Goal: Find specific page/section: Find specific page/section

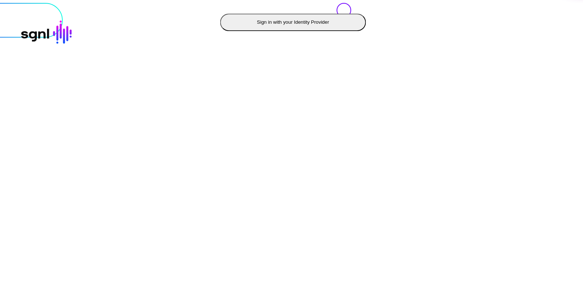
click at [220, 31] on button "Sign in with your Identity Provider" at bounding box center [293, 23] width 146 height 18
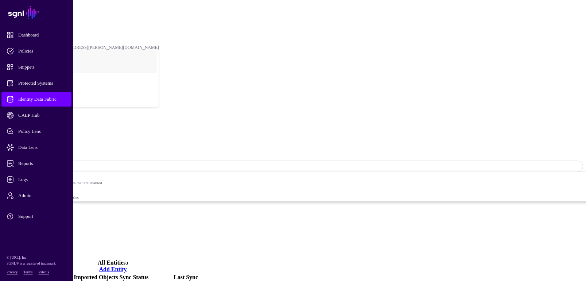
click at [55, 100] on span "Identity Data Fabric" at bounding box center [43, 99] width 72 height 7
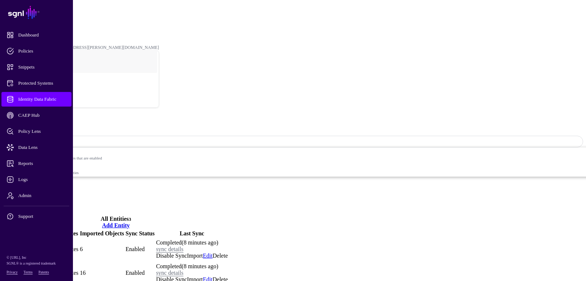
click at [50, 18] on link "Identity Data Fabric" at bounding box center [32, 20] width 35 height 5
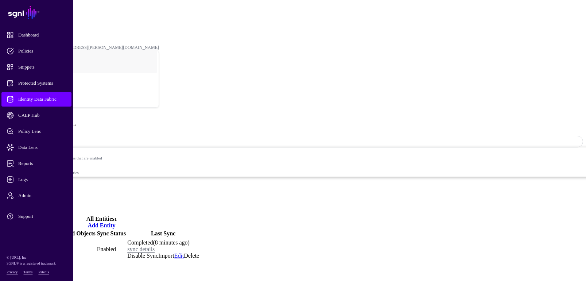
click at [22, 246] on link "MARC" at bounding box center [13, 249] width 18 height 6
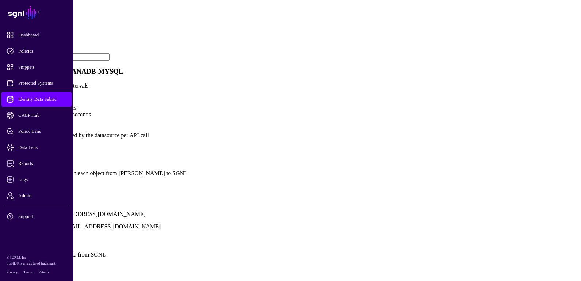
scroll to position [401, 0]
click at [47, 182] on link "Show all attributes" at bounding box center [25, 185] width 44 height 6
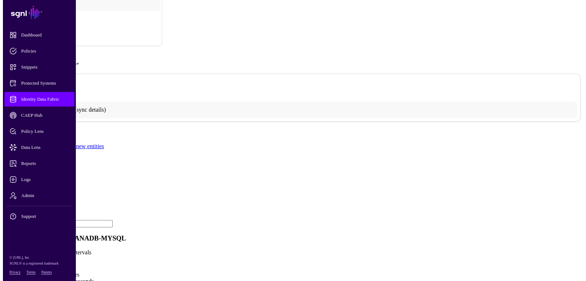
scroll to position [0, 0]
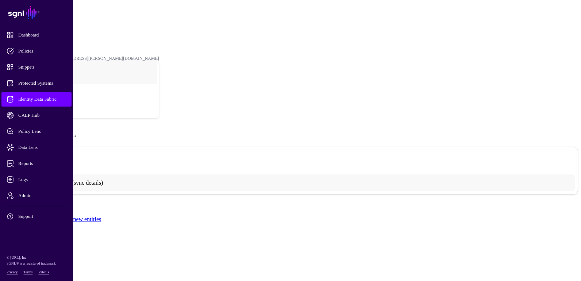
click at [50, 28] on link "HANADB-MYSQL" at bounding box center [32, 30] width 35 height 5
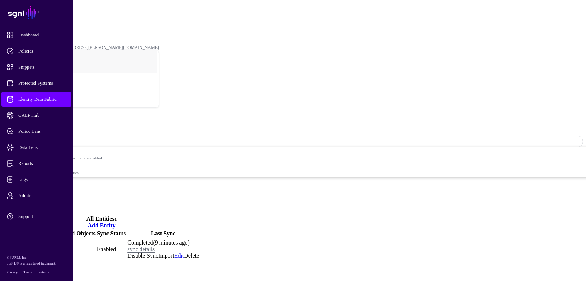
click at [50, 18] on link "Identity Data Fabric" at bounding box center [32, 20] width 35 height 5
